Goal: Task Accomplishment & Management: Complete application form

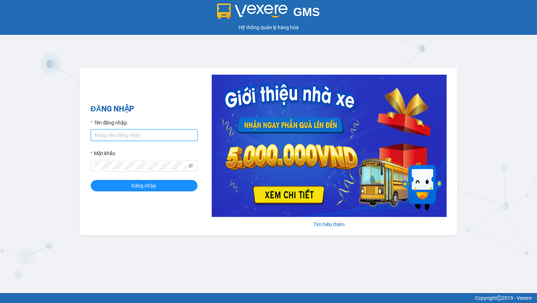
drag, startPoint x: 135, startPoint y: 140, endPoint x: 136, endPoint y: 136, distance: 3.8
click at [135, 138] on input "Tên đăng nhập" at bounding box center [144, 135] width 107 height 11
click at [136, 136] on input "Tên đăng nhập" at bounding box center [144, 135] width 107 height 11
click at [127, 136] on input "Tên đăng nhập" at bounding box center [144, 135] width 107 height 11
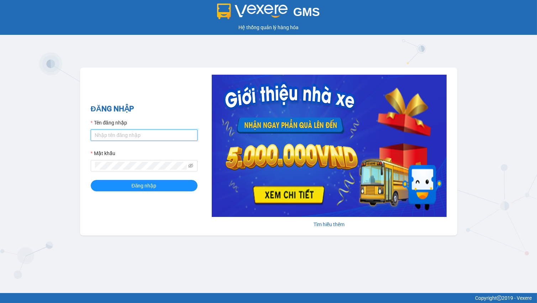
click at [114, 137] on input "Tên đăng nhập" at bounding box center [144, 135] width 107 height 11
type input "linhdl.phuchai"
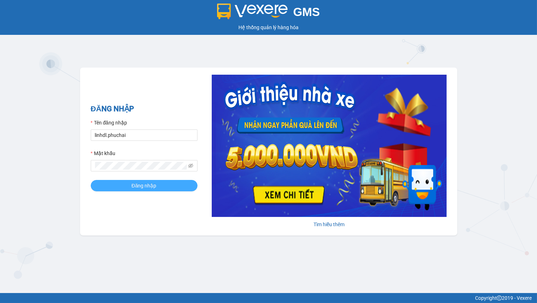
click at [131, 189] on button "Đăng nhập" at bounding box center [144, 185] width 107 height 11
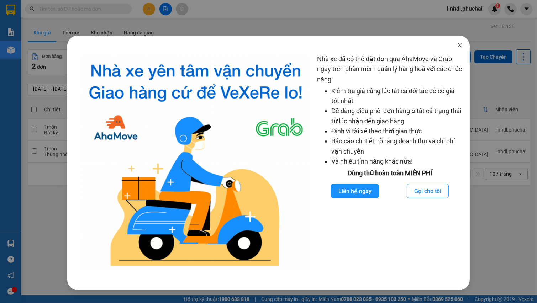
click at [458, 46] on icon "close" at bounding box center [460, 45] width 6 height 6
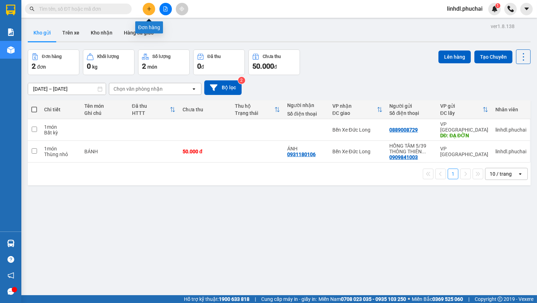
click at [147, 10] on icon "plus" at bounding box center [149, 8] width 5 height 5
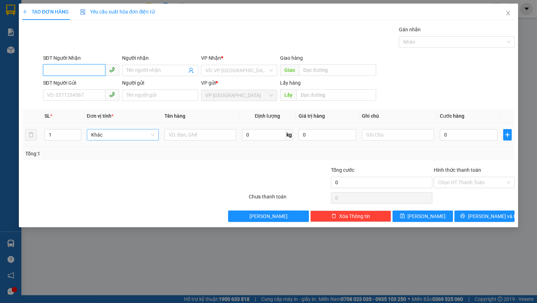
click at [94, 137] on span "Khác" at bounding box center [122, 135] width 63 height 11
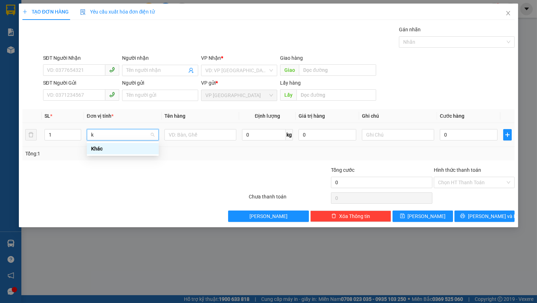
type input "k"
click at [127, 244] on div "TẠO ĐƠN HÀNG Yêu cầu xuất hóa đơn điện tử Transit Pickup Surcharge Ids Transit …" at bounding box center [268, 151] width 537 height 303
click at [221, 70] on input "search" at bounding box center [236, 70] width 63 height 11
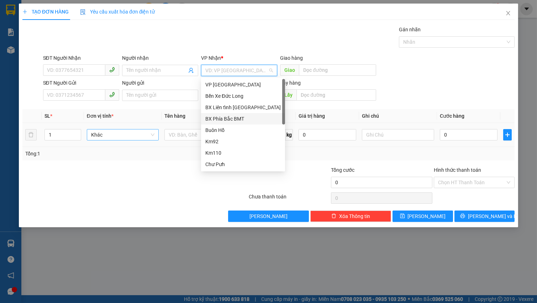
click at [242, 119] on div "BX Phía Bắc BMT" at bounding box center [242, 119] width 75 height 8
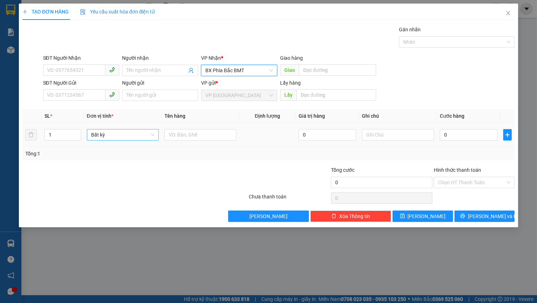
click at [253, 68] on span "BX Phía Bắc BMT" at bounding box center [239, 70] width 68 height 11
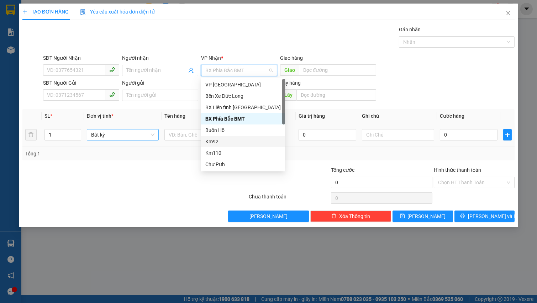
click at [238, 143] on div "Km92" at bounding box center [242, 142] width 75 height 8
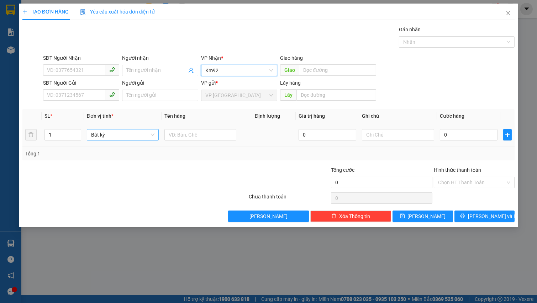
click at [248, 71] on span "Km92" at bounding box center [239, 70] width 68 height 11
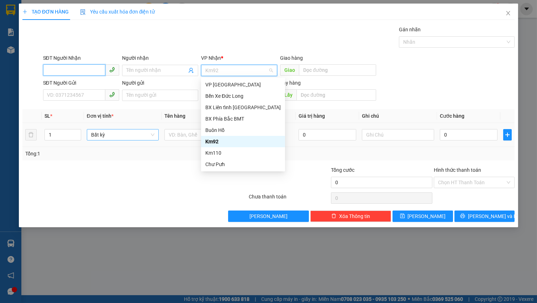
click at [73, 68] on input "SĐT Người Nhận" at bounding box center [74, 69] width 62 height 11
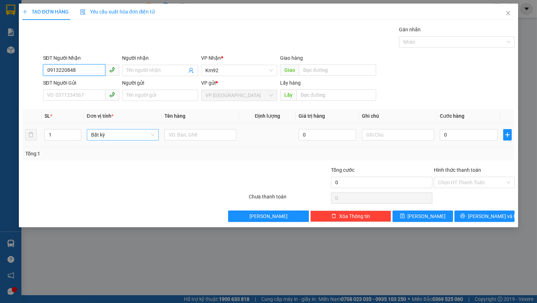
type input "0913220848"
click at [78, 63] on div "SĐT Người Nhận" at bounding box center [81, 59] width 76 height 11
click at [83, 66] on input "0913220848" at bounding box center [74, 69] width 62 height 11
click at [96, 64] on input "0913220848" at bounding box center [74, 69] width 62 height 11
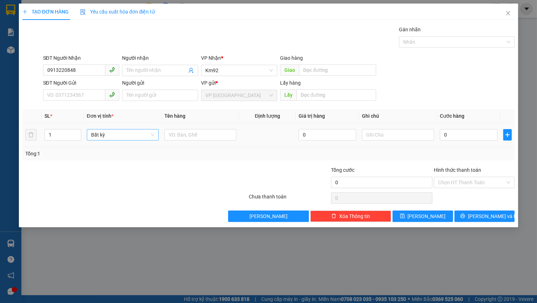
click at [155, 64] on div "Người nhận" at bounding box center [160, 59] width 76 height 11
click at [149, 65] on span at bounding box center [160, 70] width 76 height 11
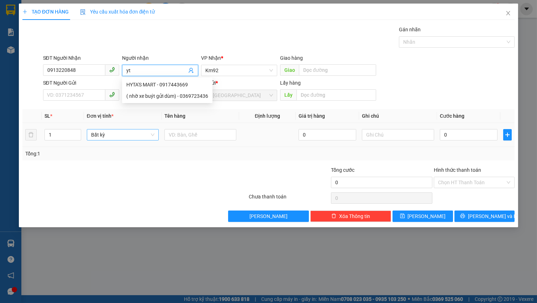
type input "y"
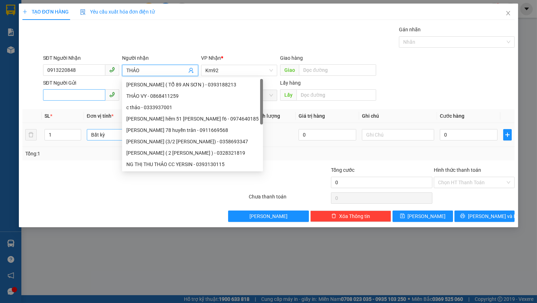
type input "THẢO"
click at [68, 99] on input "SĐT Người Gửi" at bounding box center [74, 94] width 62 height 11
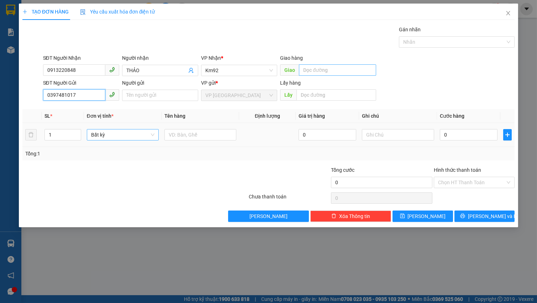
type input "0397481017"
click at [333, 72] on input "text" at bounding box center [337, 69] width 77 height 11
click at [325, 69] on input "GẦN PHẢ CHƯ PHẢ" at bounding box center [337, 69] width 77 height 11
type input "GẦN [GEOGRAPHIC_DATA] PHẢ"
click at [138, 96] on input "Người gửi" at bounding box center [160, 95] width 76 height 11
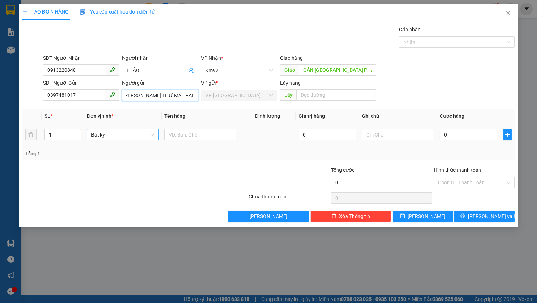
scroll to position [0, 7]
click at [111, 133] on span "Bất kỳ" at bounding box center [122, 135] width 63 height 11
type input "[PERSON_NAME] THƯ MA TRANG SƠ"
type input "K"
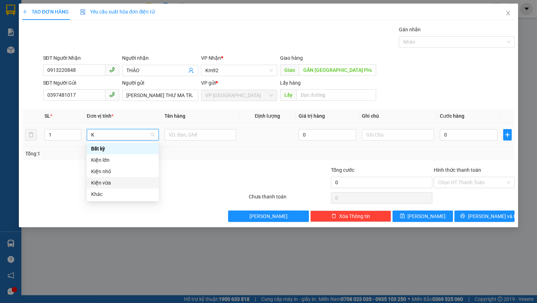
click at [115, 181] on div "Kiện vừa" at bounding box center [122, 183] width 63 height 8
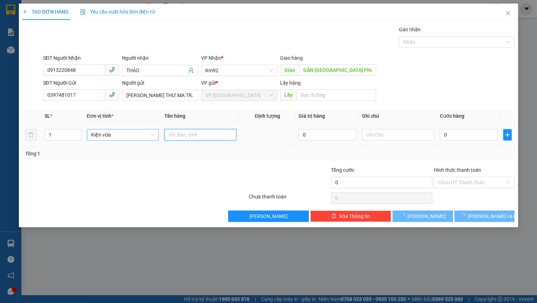
click at [186, 136] on input "text" at bounding box center [200, 134] width 72 height 11
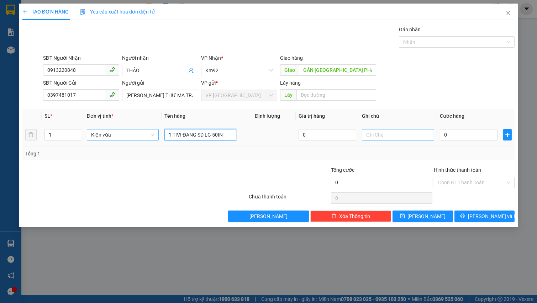
type input "1 TIVI ĐANG SD LG 50IN"
click at [371, 132] on input "text" at bounding box center [398, 134] width 72 height 11
type input "khách tự đóng hàng, nx giao hàng nguyên kiên, ko chịu trách nhiệm rủi ro bên tr…"
click at [457, 134] on input "0" at bounding box center [469, 134] width 58 height 11
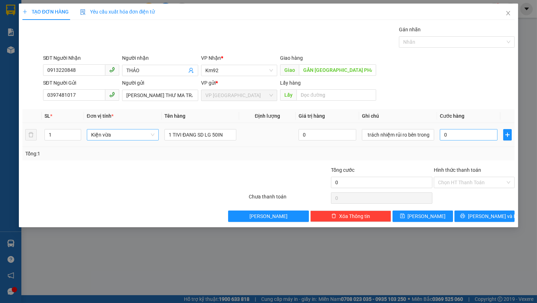
scroll to position [0, 0]
click at [457, 134] on input "0" at bounding box center [469, 134] width 58 height 11
type input "03"
type input "3"
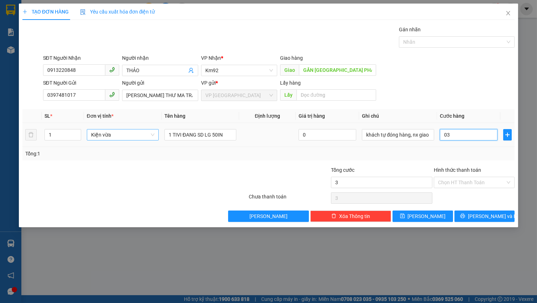
type input "030"
type input "30"
type input "0.300"
type input "300"
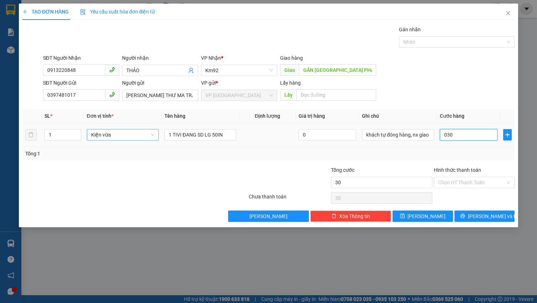
type input "300"
type input "03.000"
type input "3.000"
type input "030.000"
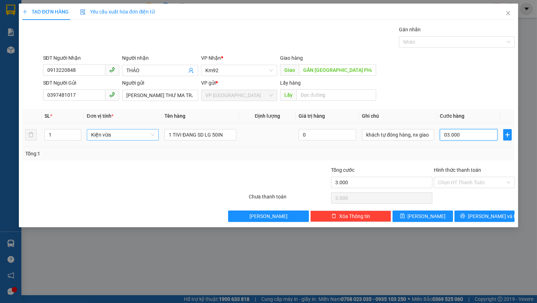
type input "30.000"
type input "0.300.000"
type input "300.000"
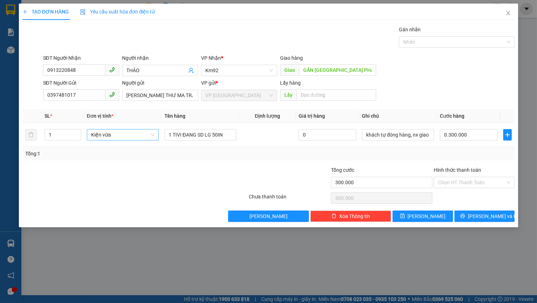
type input "300.000"
click at [495, 217] on span "[PERSON_NAME] và In" at bounding box center [493, 216] width 50 height 8
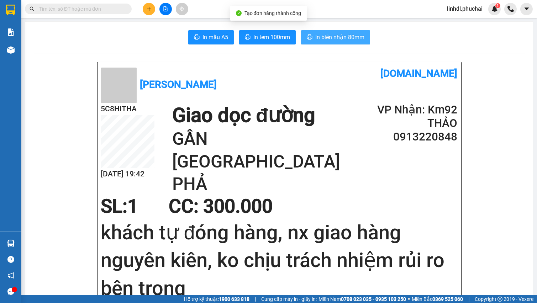
click at [339, 37] on span "In biên nhận 80mm" at bounding box center [339, 37] width 49 height 9
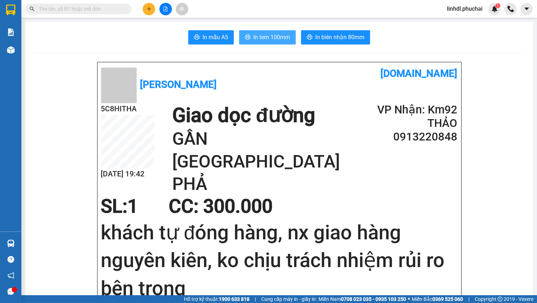
click at [277, 35] on span "In tem 100mm" at bounding box center [271, 37] width 37 height 9
click at [476, 12] on span "linhdl.phuchai" at bounding box center [464, 8] width 47 height 9
click at [466, 26] on span "Đăng xuất" at bounding box center [468, 22] width 32 height 8
